Goal: Task Accomplishment & Management: Use online tool/utility

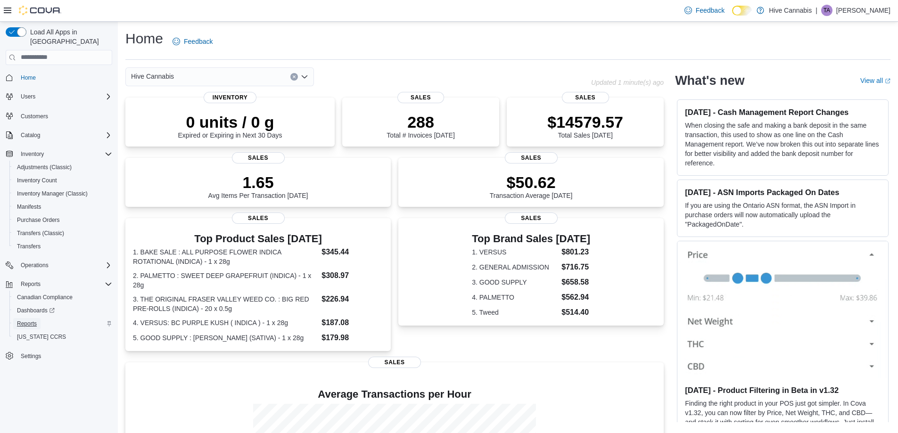
click at [33, 320] on span "Reports" at bounding box center [27, 324] width 20 height 8
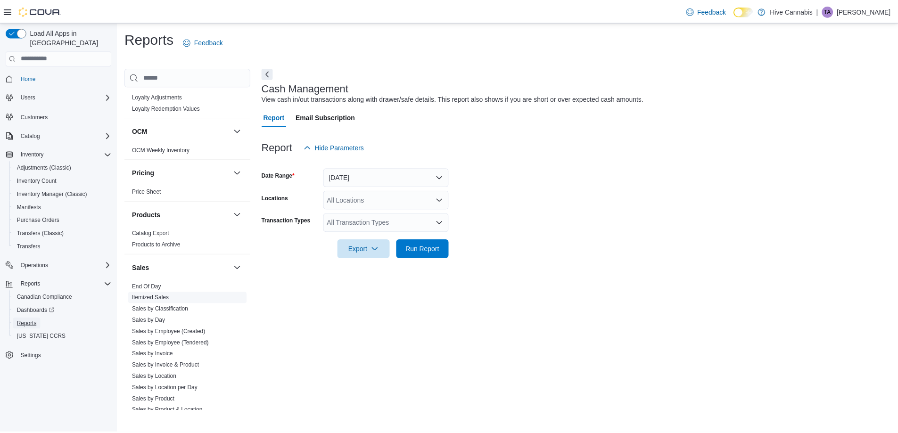
scroll to position [519, 0]
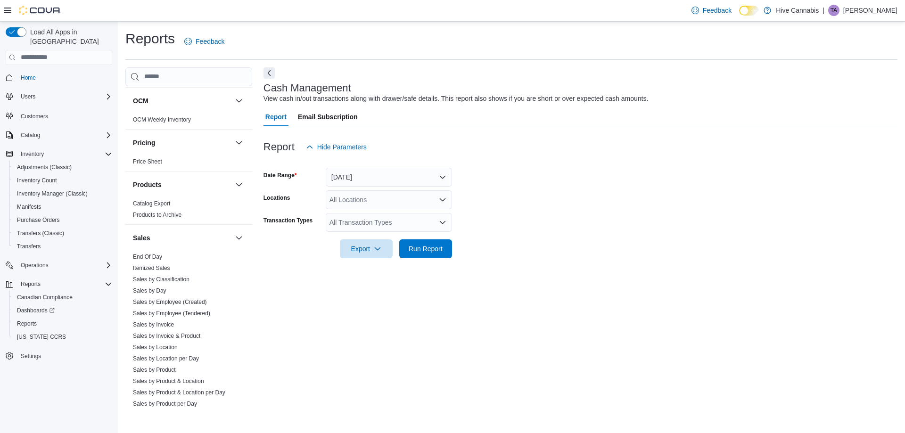
drag, startPoint x: 157, startPoint y: 255, endPoint x: 174, endPoint y: 242, distance: 21.6
click at [157, 255] on link "End Of Day" at bounding box center [147, 257] width 29 height 7
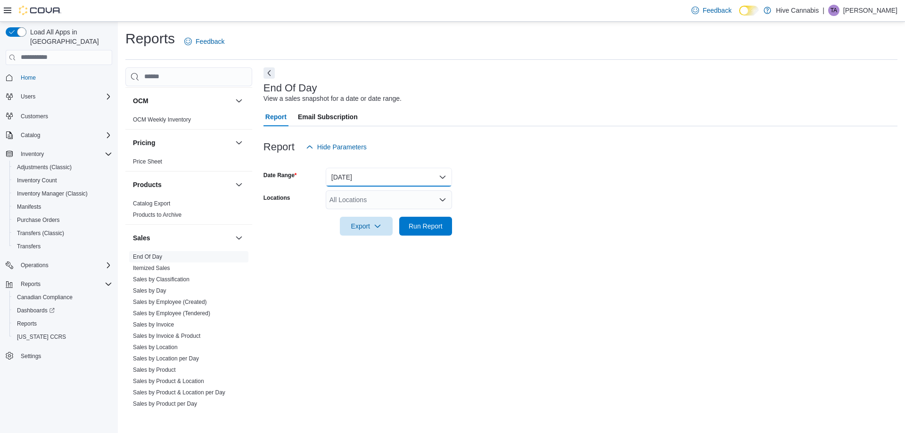
click at [340, 176] on button "[DATE]" at bounding box center [389, 177] width 126 height 19
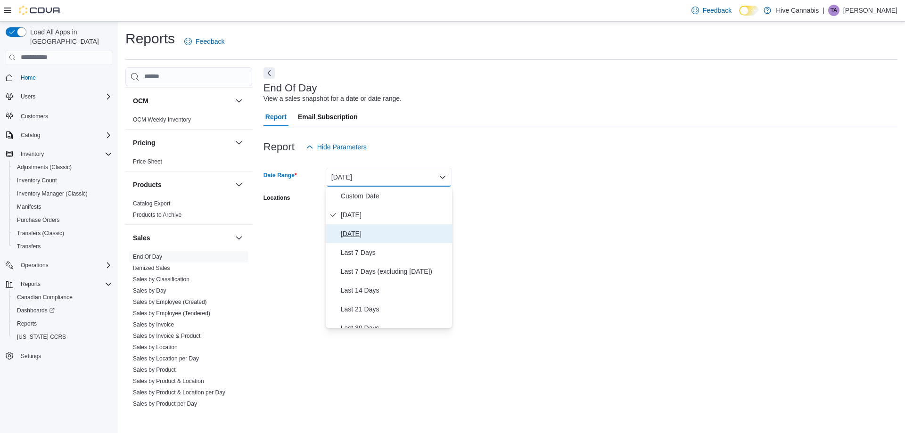
click at [358, 225] on button "[DATE]" at bounding box center [389, 233] width 126 height 19
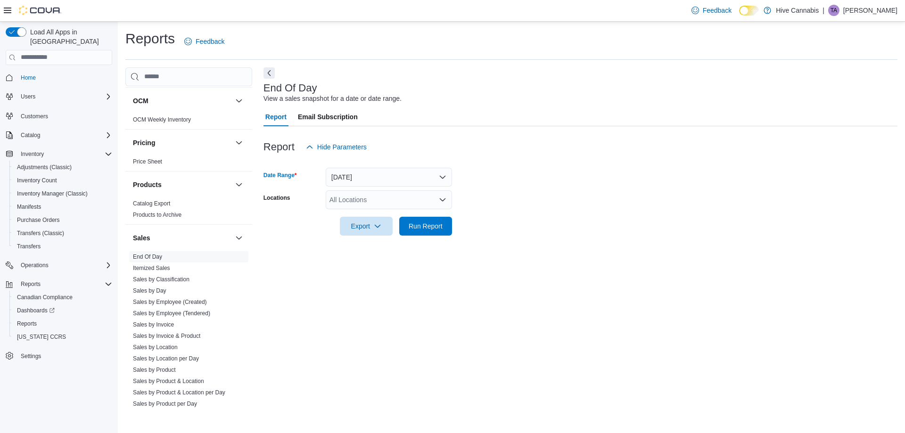
click at [354, 200] on div "All Locations" at bounding box center [389, 199] width 126 height 19
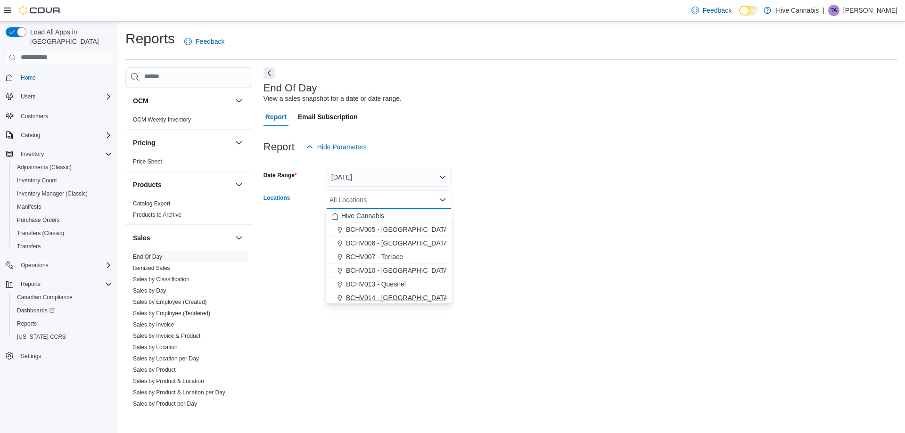
click at [370, 298] on span "BCHV014 - [GEOGRAPHIC_DATA]" at bounding box center [398, 297] width 104 height 9
drag, startPoint x: 574, startPoint y: 289, endPoint x: 520, endPoint y: 264, distance: 59.7
click at [570, 287] on div "End Of Day View a sales snapshot for a date or date range. Report Email Subscri…" at bounding box center [581, 239] width 634 height 344
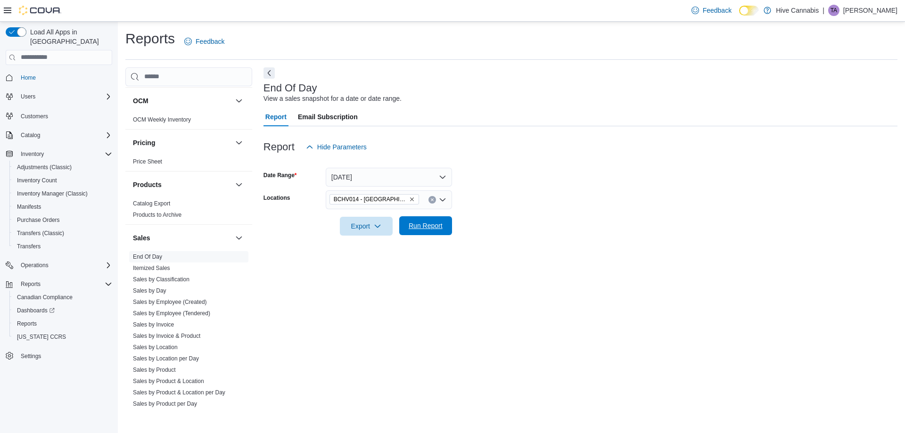
click at [423, 226] on span "Run Report" at bounding box center [426, 225] width 34 height 9
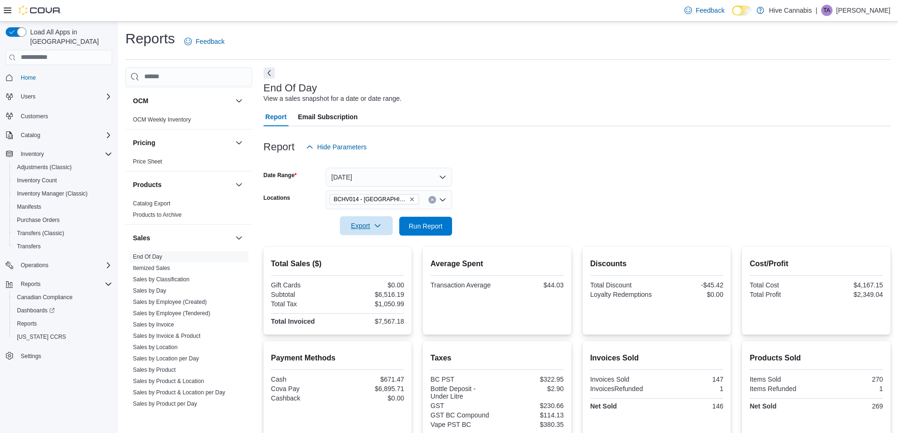
click at [374, 228] on icon "button" at bounding box center [378, 226] width 8 height 8
click at [363, 270] on button "Export to Pdf" at bounding box center [368, 264] width 54 height 19
